Goal: Task Accomplishment & Management: Manage account settings

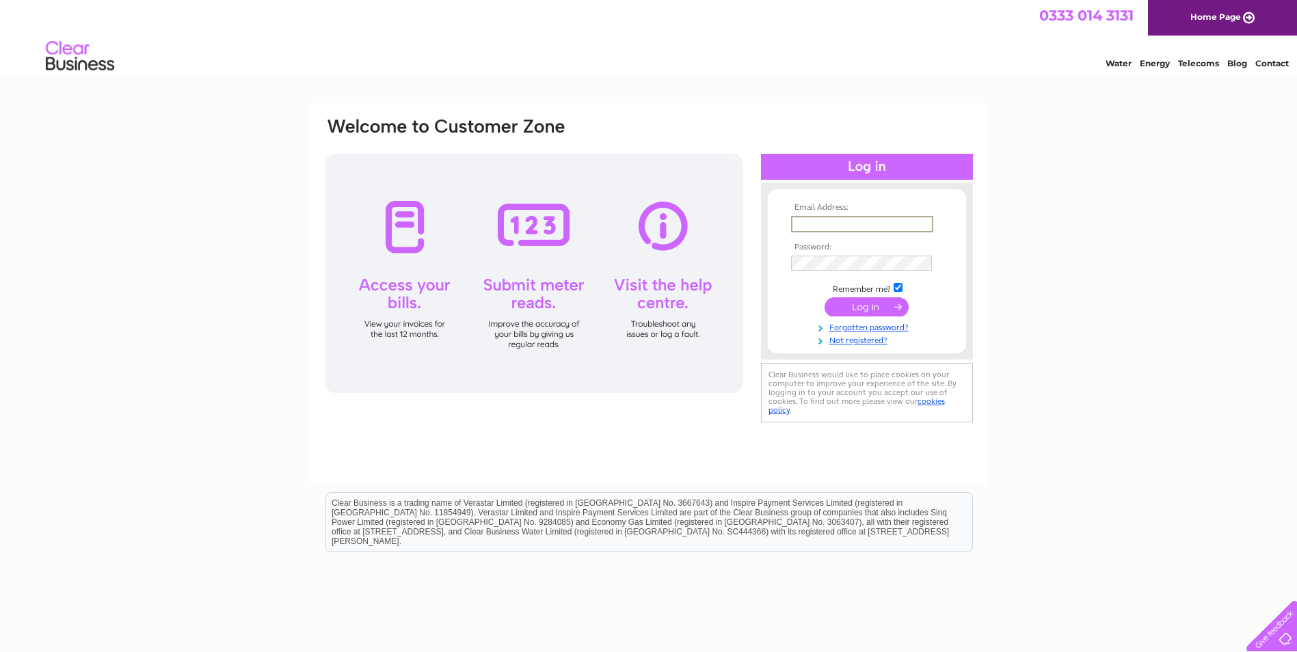
click at [859, 221] on input "text" at bounding box center [862, 224] width 142 height 16
type input "BLACKBULLWELTON@GMAIL.COM"
click at [864, 305] on input "submit" at bounding box center [866, 306] width 84 height 19
click at [860, 216] on input "[EMAIL_ADDRESS][DOMAIN_NAME]" at bounding box center [862, 224] width 142 height 16
drag, startPoint x: 929, startPoint y: 221, endPoint x: 758, endPoint y: 252, distance: 173.8
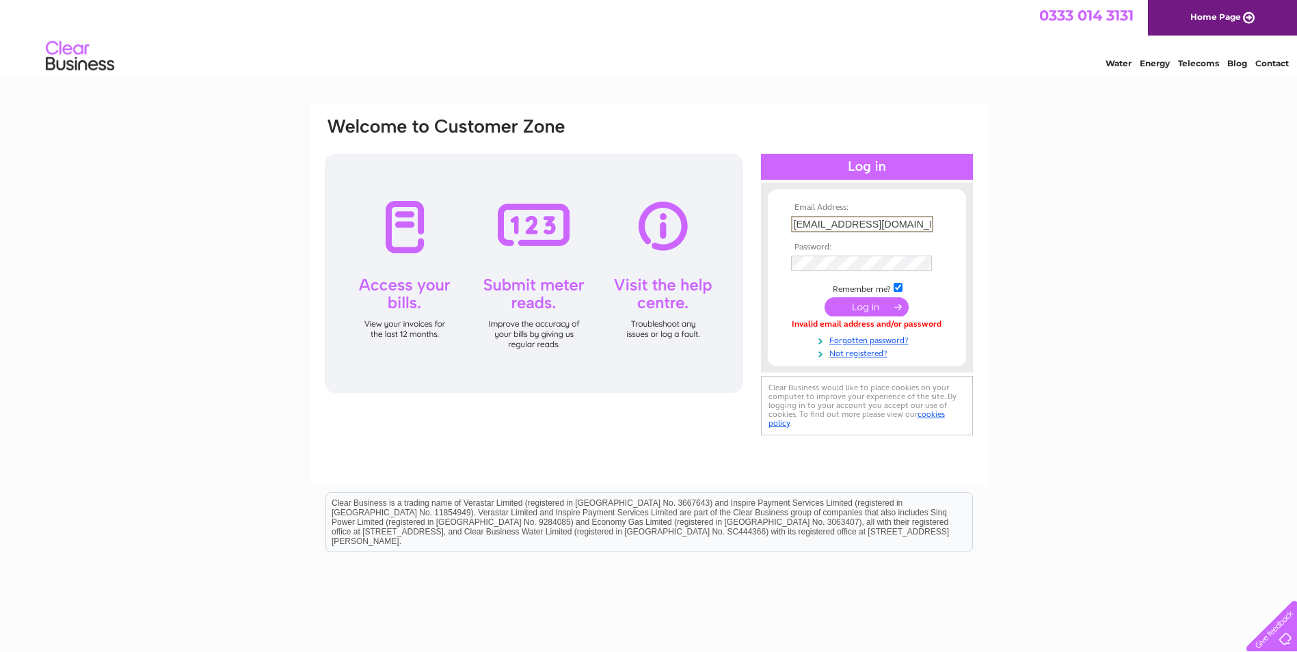
click at [758, 252] on div "Email Address: [EMAIL_ADDRESS][DOMAIN_NAME] Password:" at bounding box center [648, 277] width 651 height 323
click at [831, 224] on input ".COM" at bounding box center [862, 224] width 142 height 16
type input "."
click at [801, 226] on input "text" at bounding box center [862, 224] width 142 height 16
type input "[EMAIL_ADDRESS][DOMAIN_NAME]"
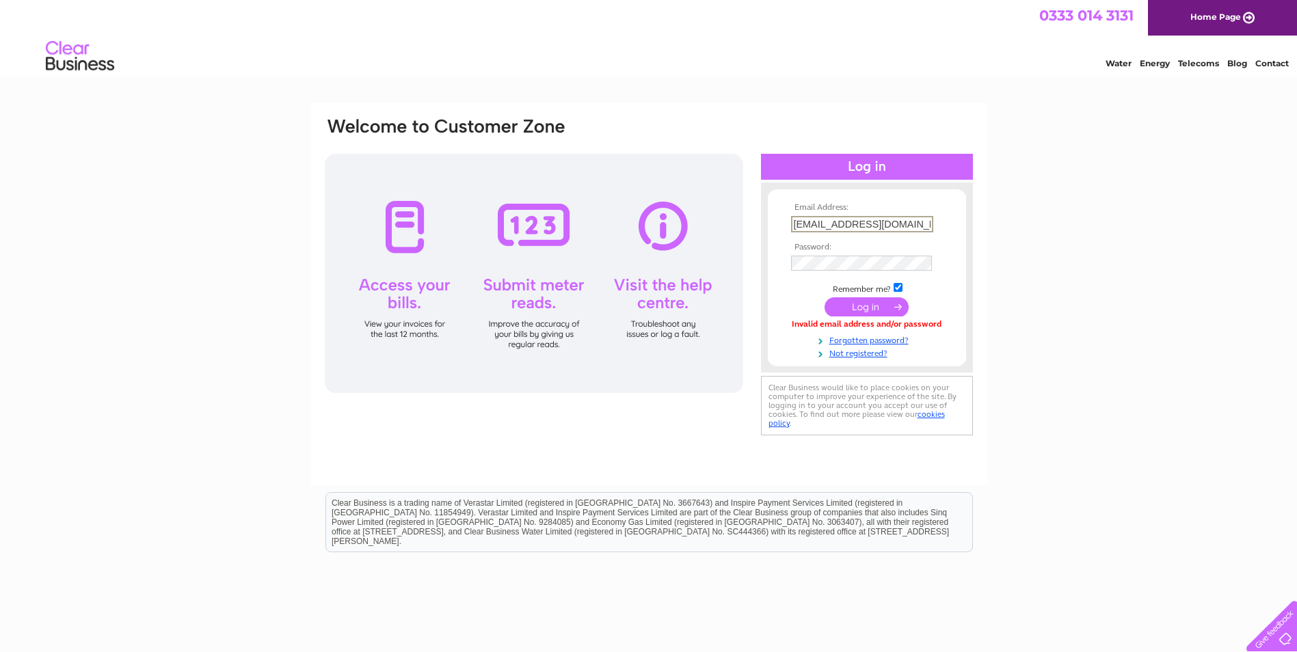
click at [1276, 237] on div "Email Address: [EMAIL_ADDRESS][DOMAIN_NAME] Password: Forgotten password?" at bounding box center [648, 411] width 1297 height 617
click at [859, 305] on input "submit" at bounding box center [866, 305] width 84 height 19
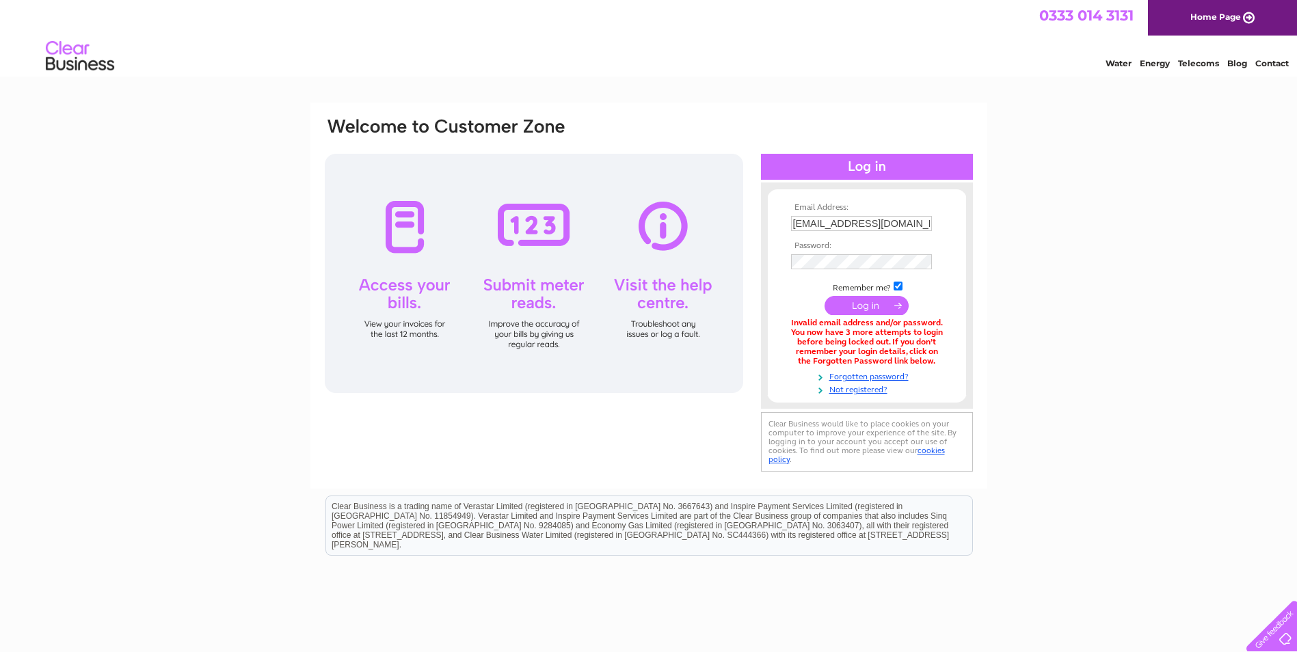
click at [1242, 156] on div "Email Address: [EMAIL_ADDRESS][DOMAIN_NAME] Password: Forgotten password?" at bounding box center [648, 413] width 1297 height 620
